Goal: Task Accomplishment & Management: Manage account settings

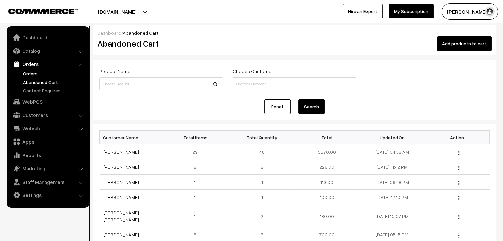
click at [30, 74] on link "Orders" at bounding box center [53, 73] width 65 height 7
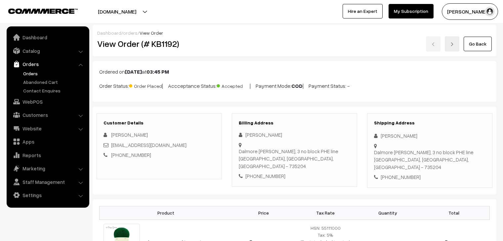
click at [145, 86] on span "Order Placed" at bounding box center [145, 85] width 33 height 9
click at [42, 80] on link "Abandoned Cart" at bounding box center [53, 82] width 65 height 7
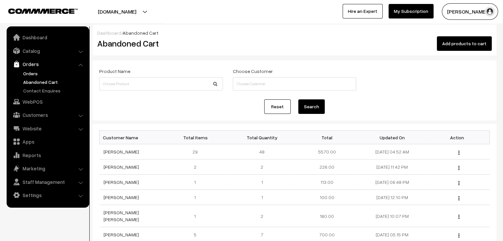
click at [34, 74] on link "Orders" at bounding box center [53, 73] width 65 height 7
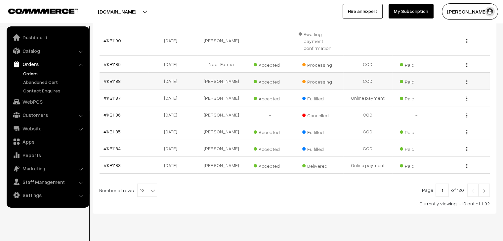
scroll to position [170, 0]
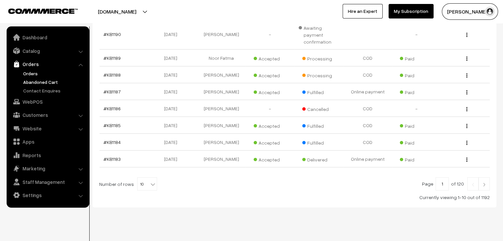
click at [54, 80] on link "Abandoned Cart" at bounding box center [53, 82] width 65 height 7
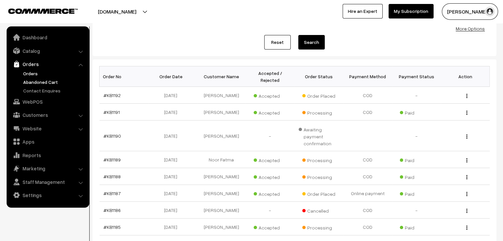
click at [45, 80] on link "Abandoned Cart" at bounding box center [53, 82] width 65 height 7
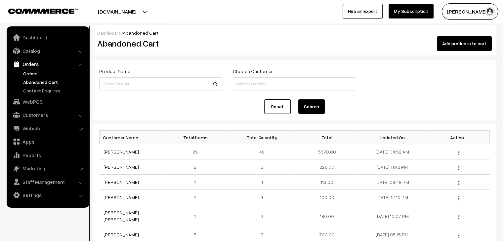
click at [36, 73] on link "Orders" at bounding box center [53, 73] width 65 height 7
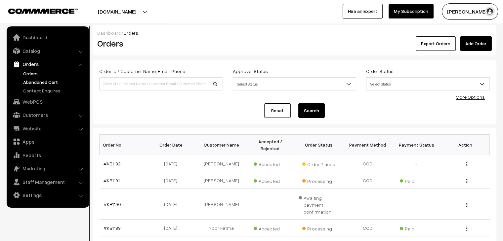
click at [58, 79] on link "Abandoned Cart" at bounding box center [53, 82] width 65 height 7
